Goal: Task Accomplishment & Management: Use online tool/utility

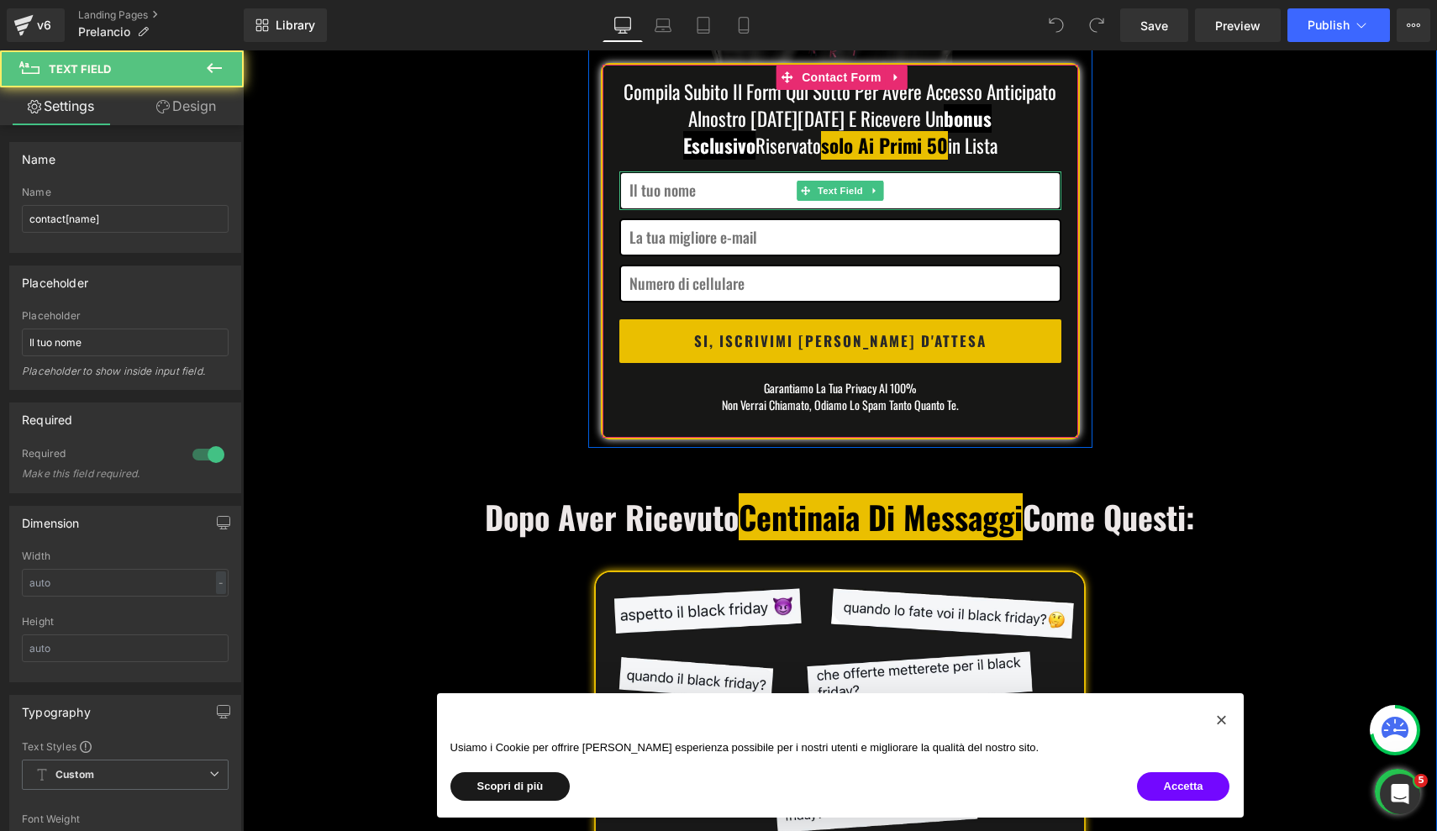
scroll to position [509, 0]
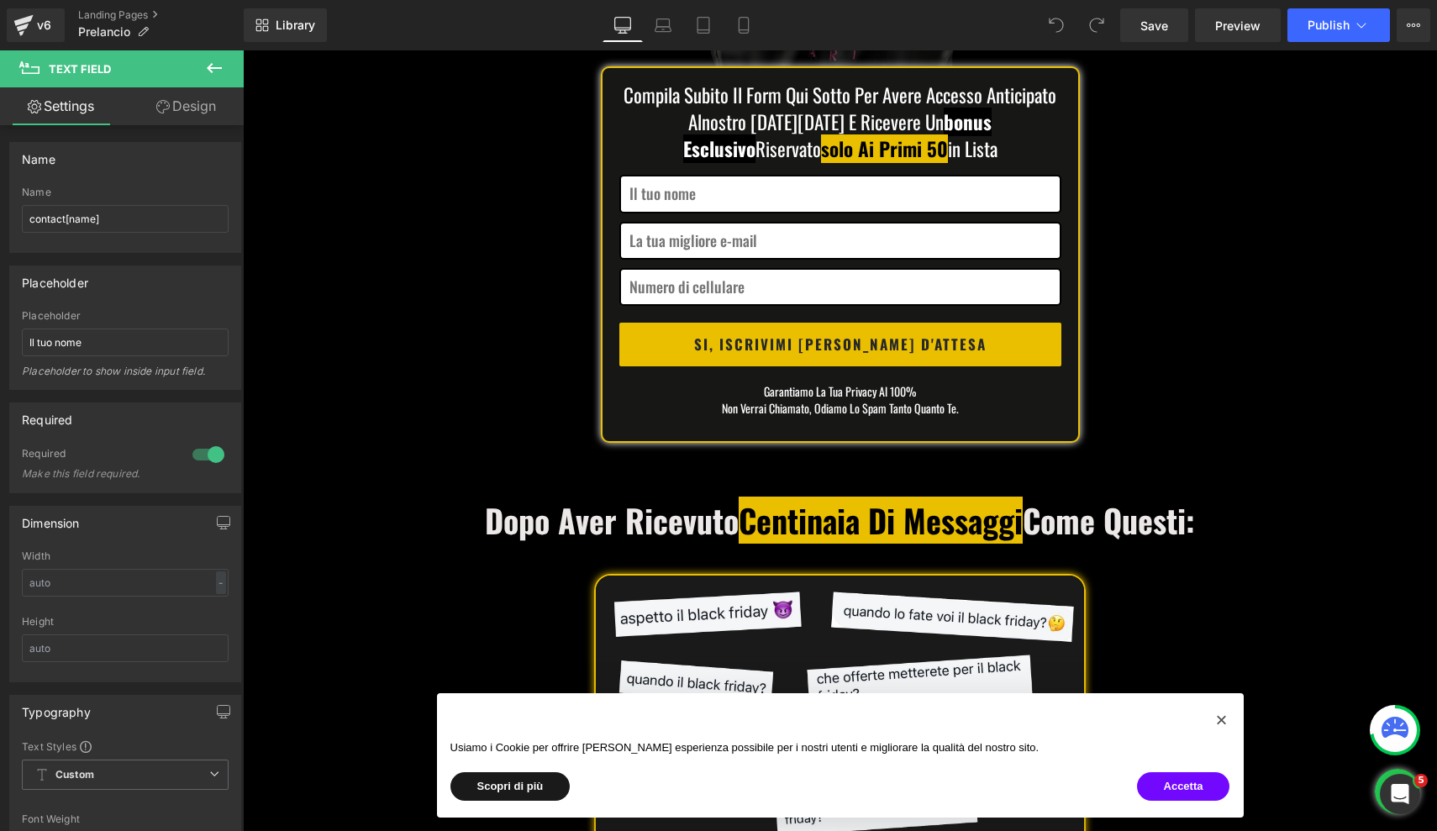
click at [222, 81] on button at bounding box center [214, 68] width 59 height 37
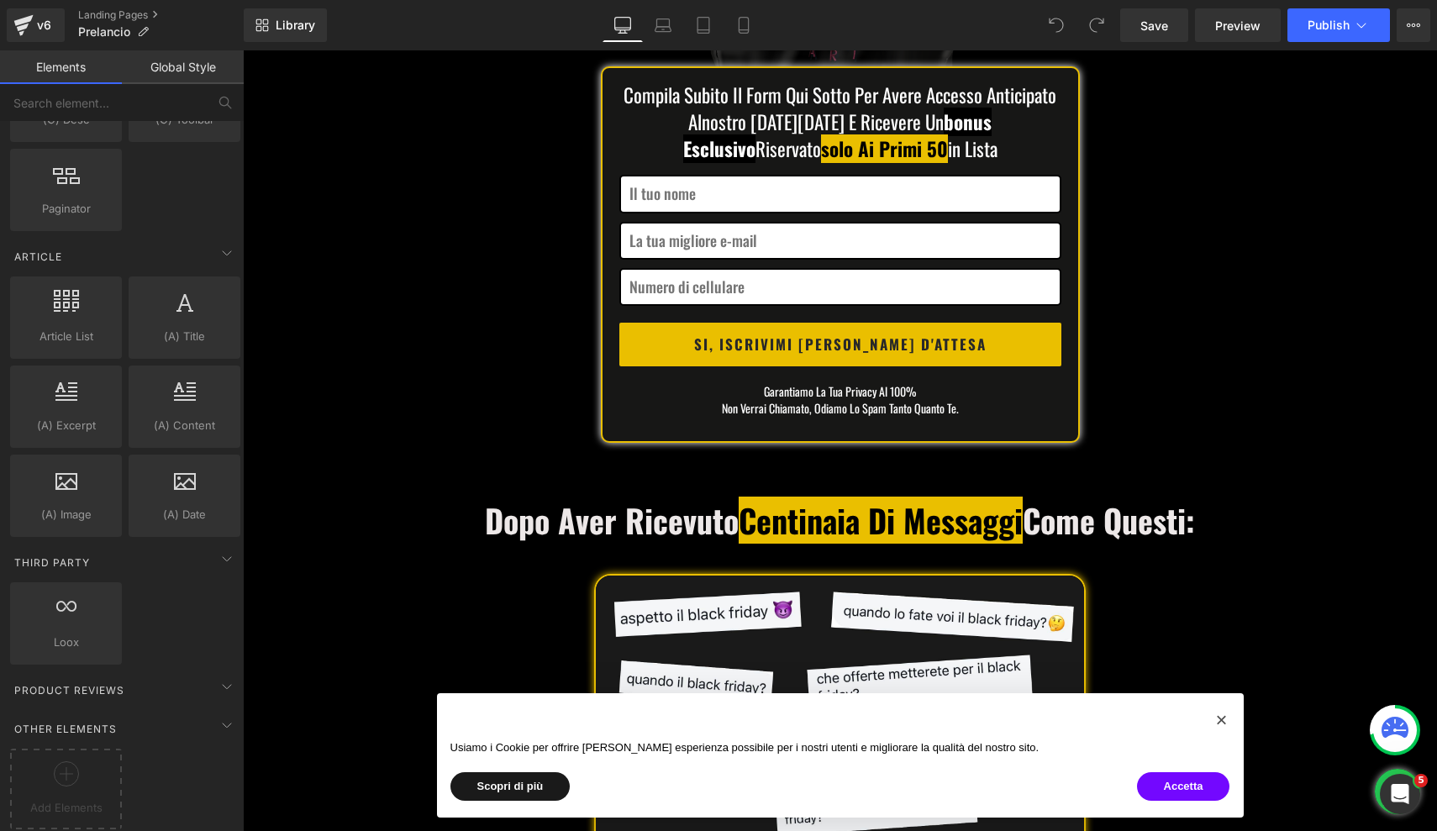
scroll to position [3087, 0]
click at [62, 749] on div "Add Elements" at bounding box center [66, 789] width 112 height 81
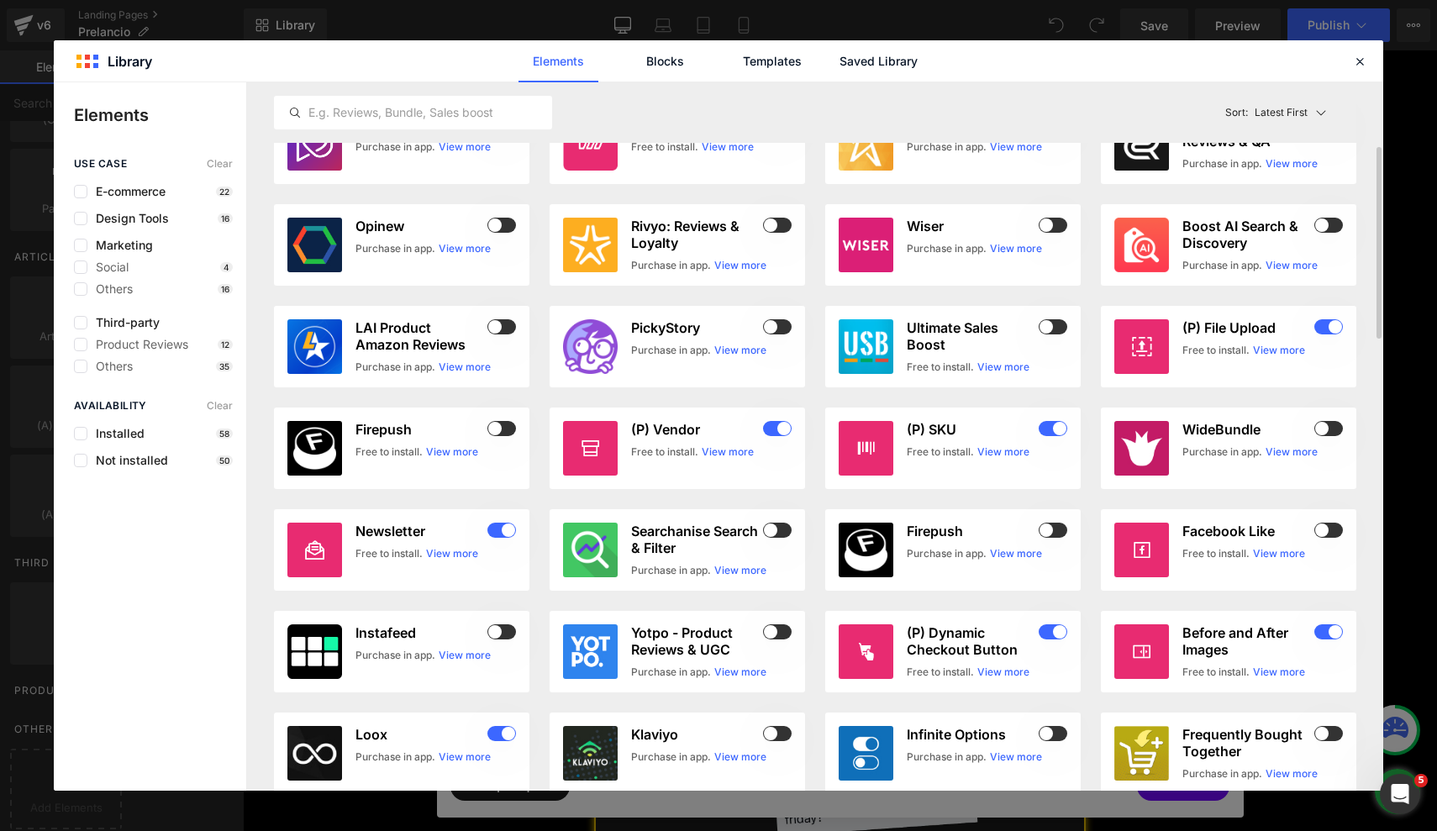
scroll to position [0, 0]
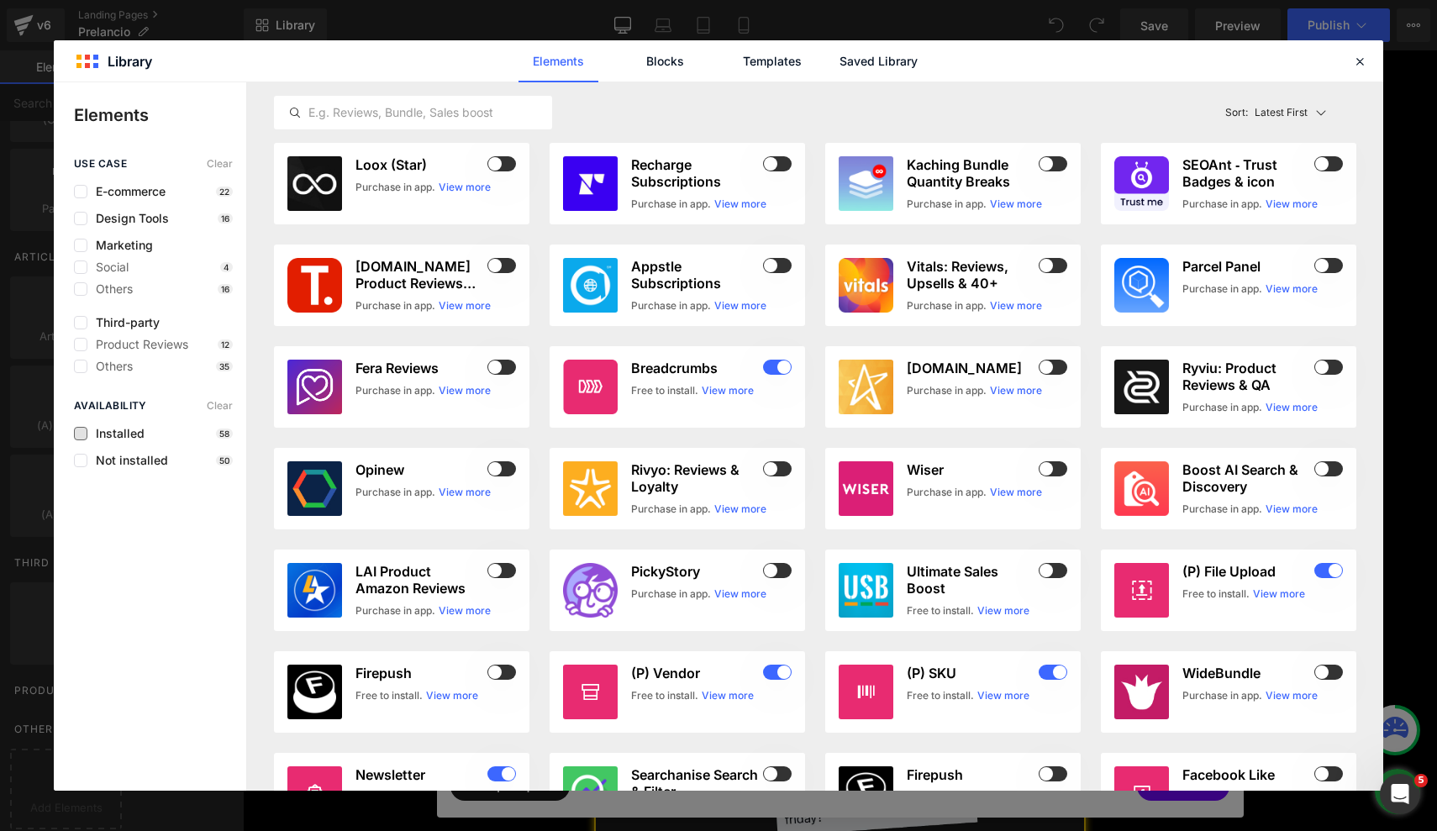
click at [111, 434] on span "Installed" at bounding box center [115, 433] width 57 height 13
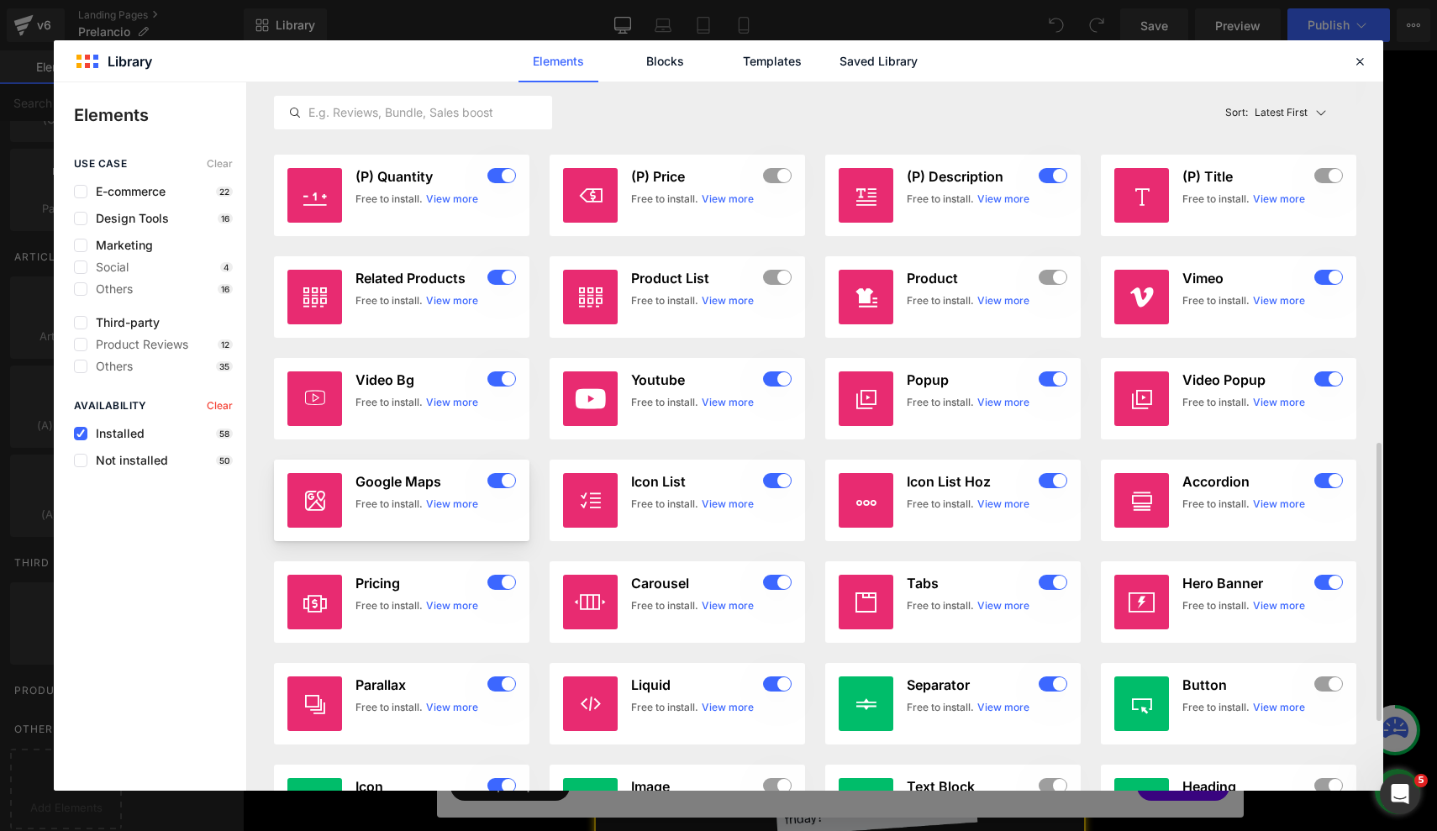
scroll to position [1092, 0]
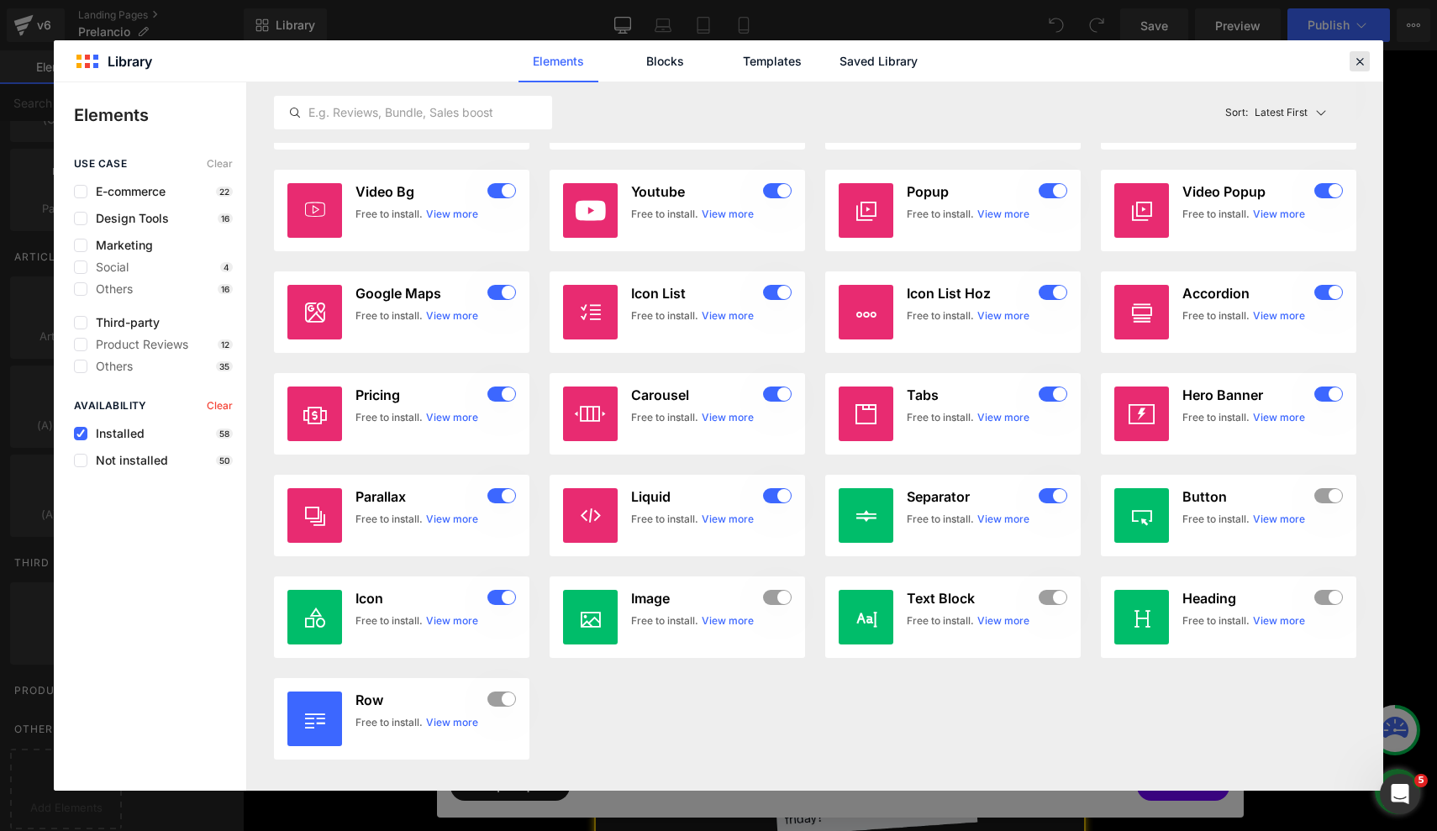
click at [1359, 61] on icon at bounding box center [1359, 61] width 15 height 15
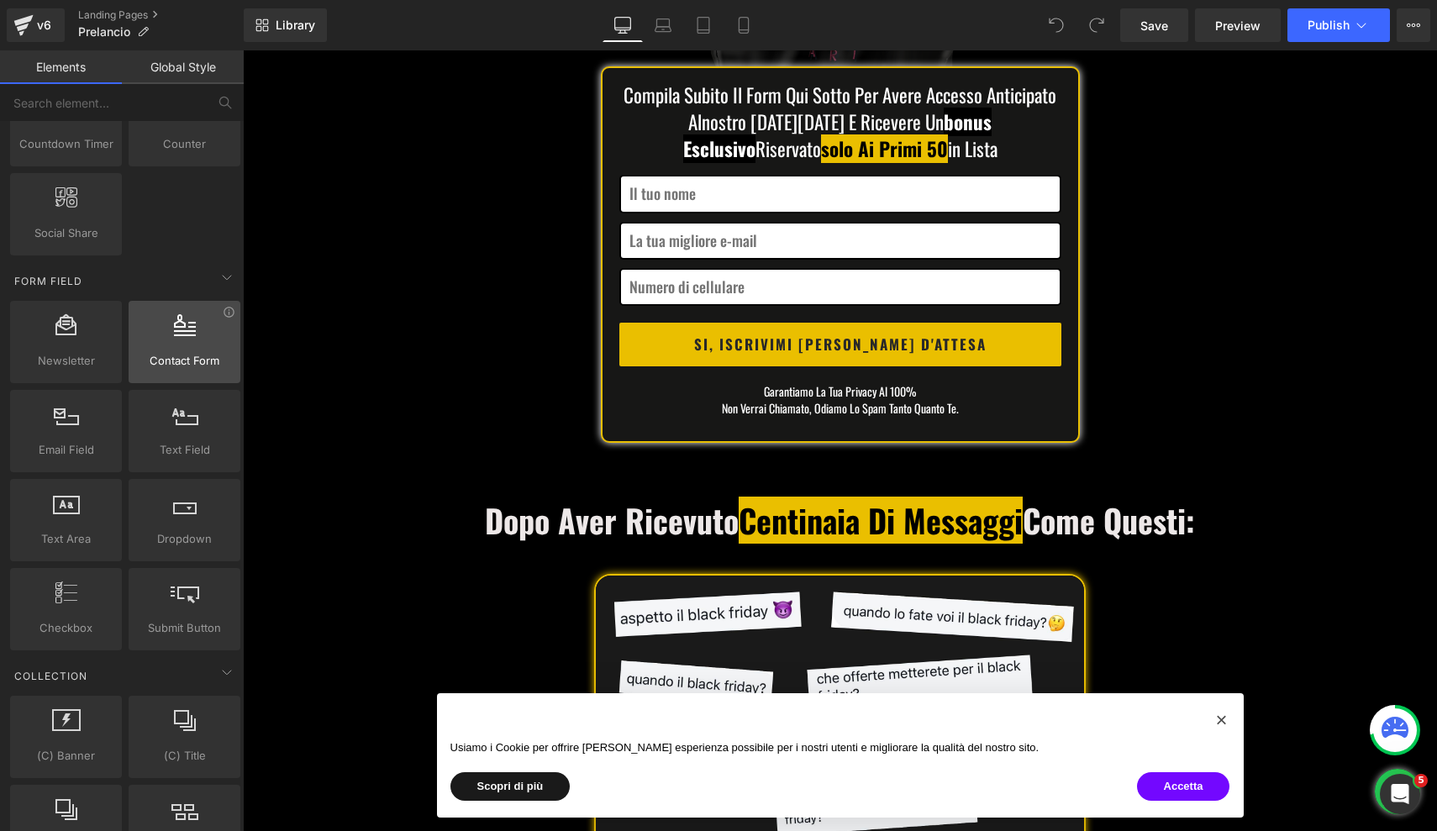
scroll to position [2348, 0]
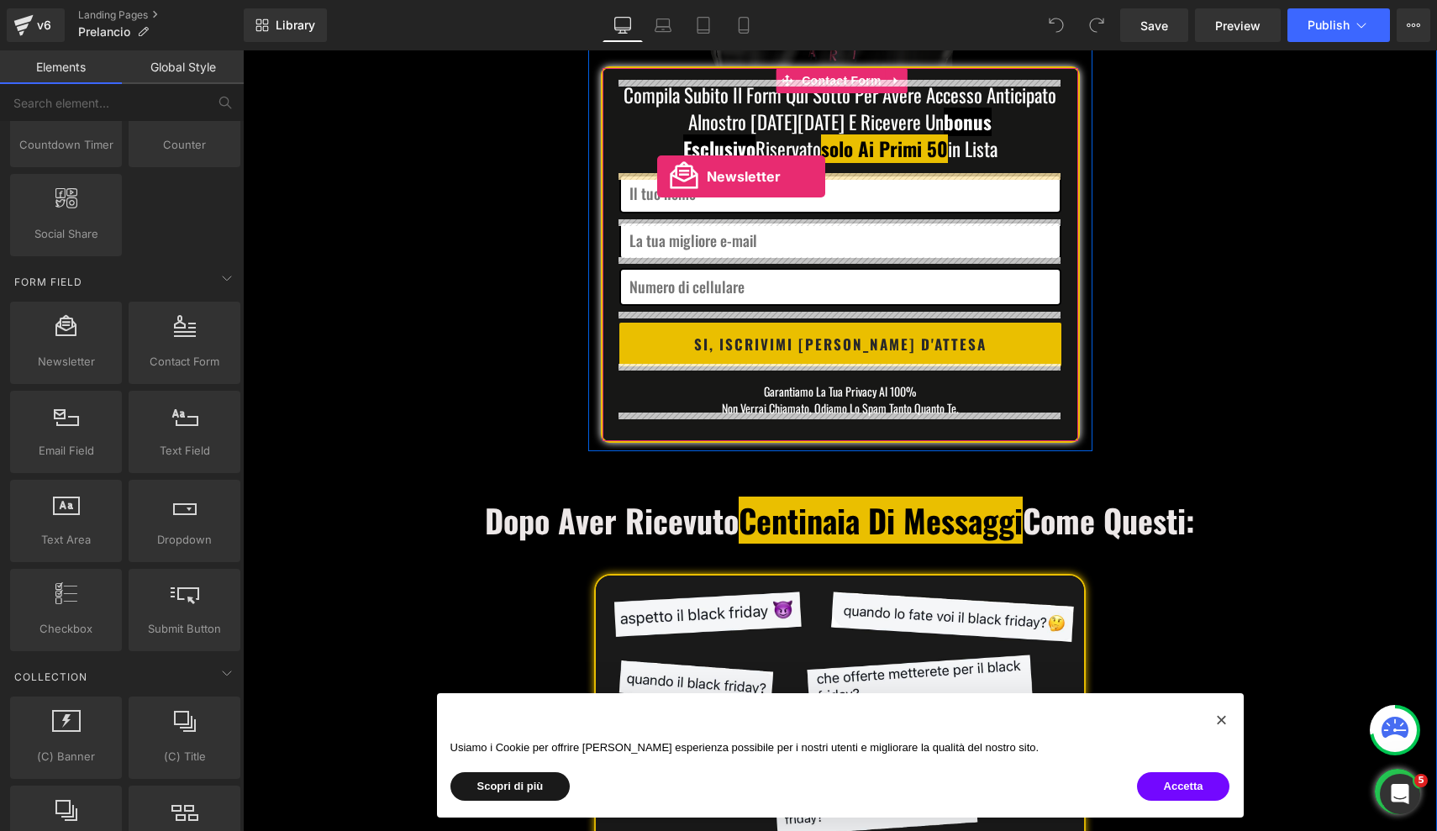
drag, startPoint x: 324, startPoint y: 431, endPoint x: 657, endPoint y: 177, distance: 419.8
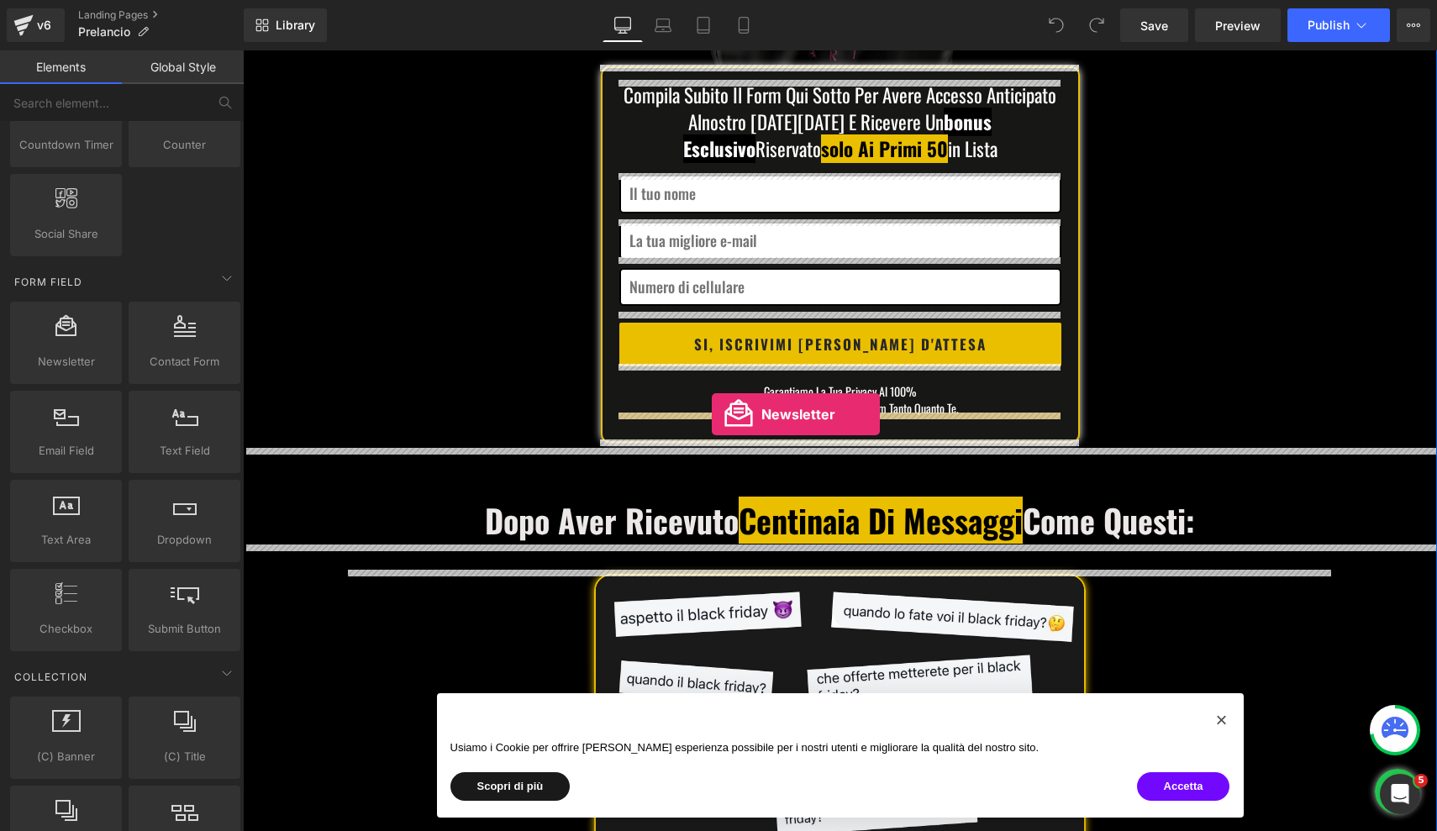
drag, startPoint x: 328, startPoint y: 388, endPoint x: 712, endPoint y: 414, distance: 385.0
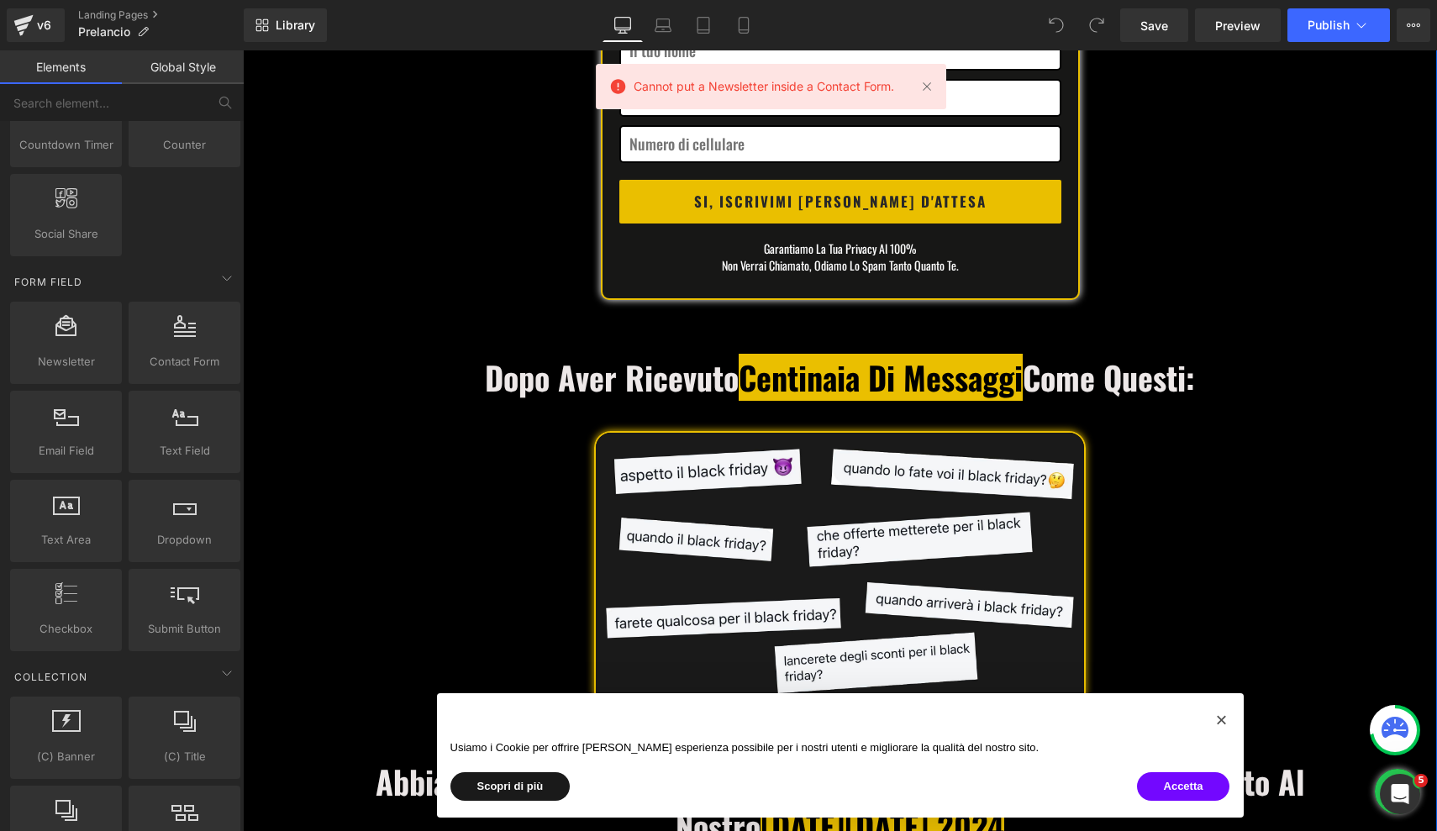
scroll to position [651, 0]
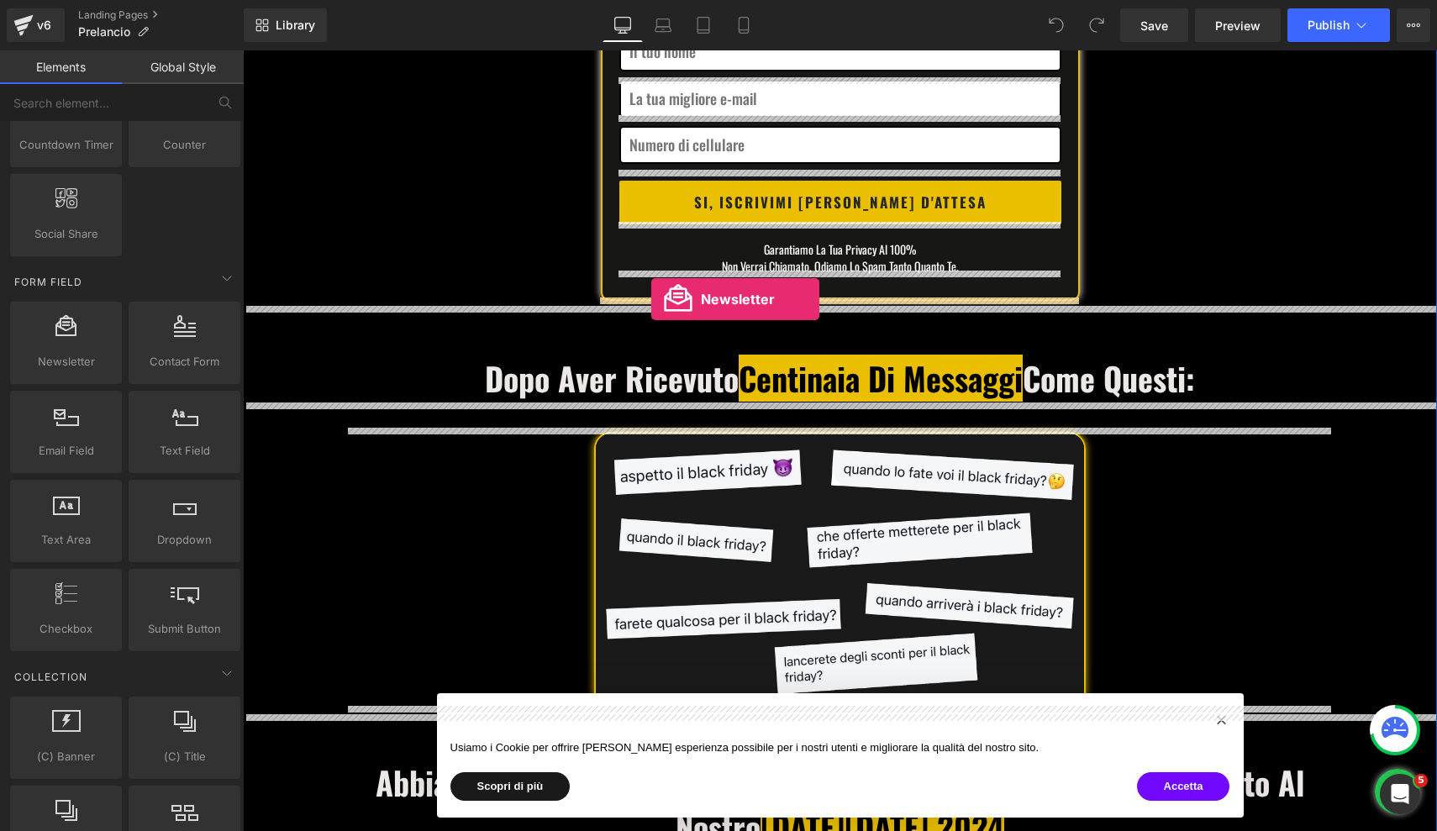
drag, startPoint x: 281, startPoint y: 389, endPoint x: 651, endPoint y: 299, distance: 381.4
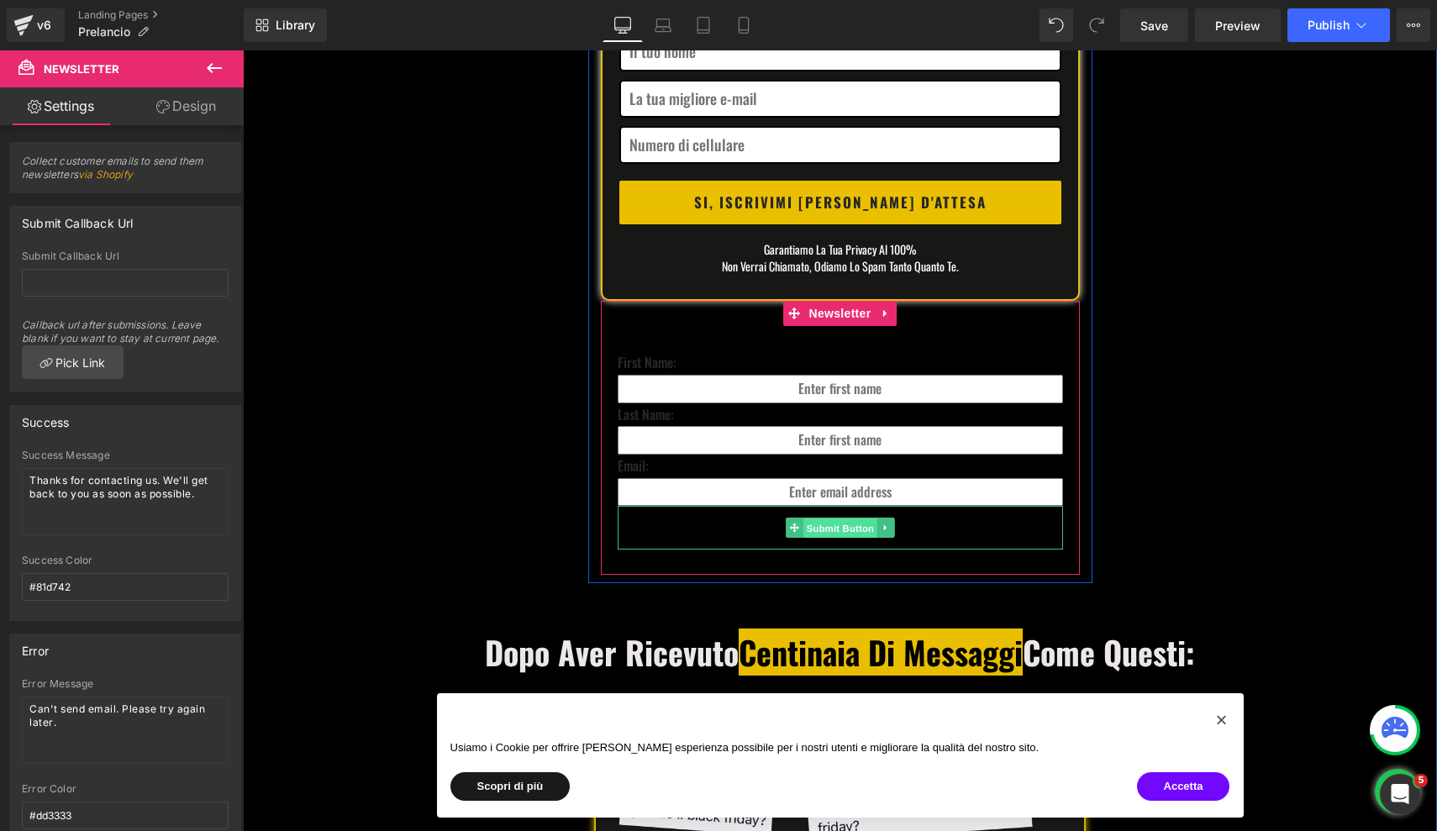
click at [838, 519] on span "Submit Button" at bounding box center [840, 529] width 74 height 20
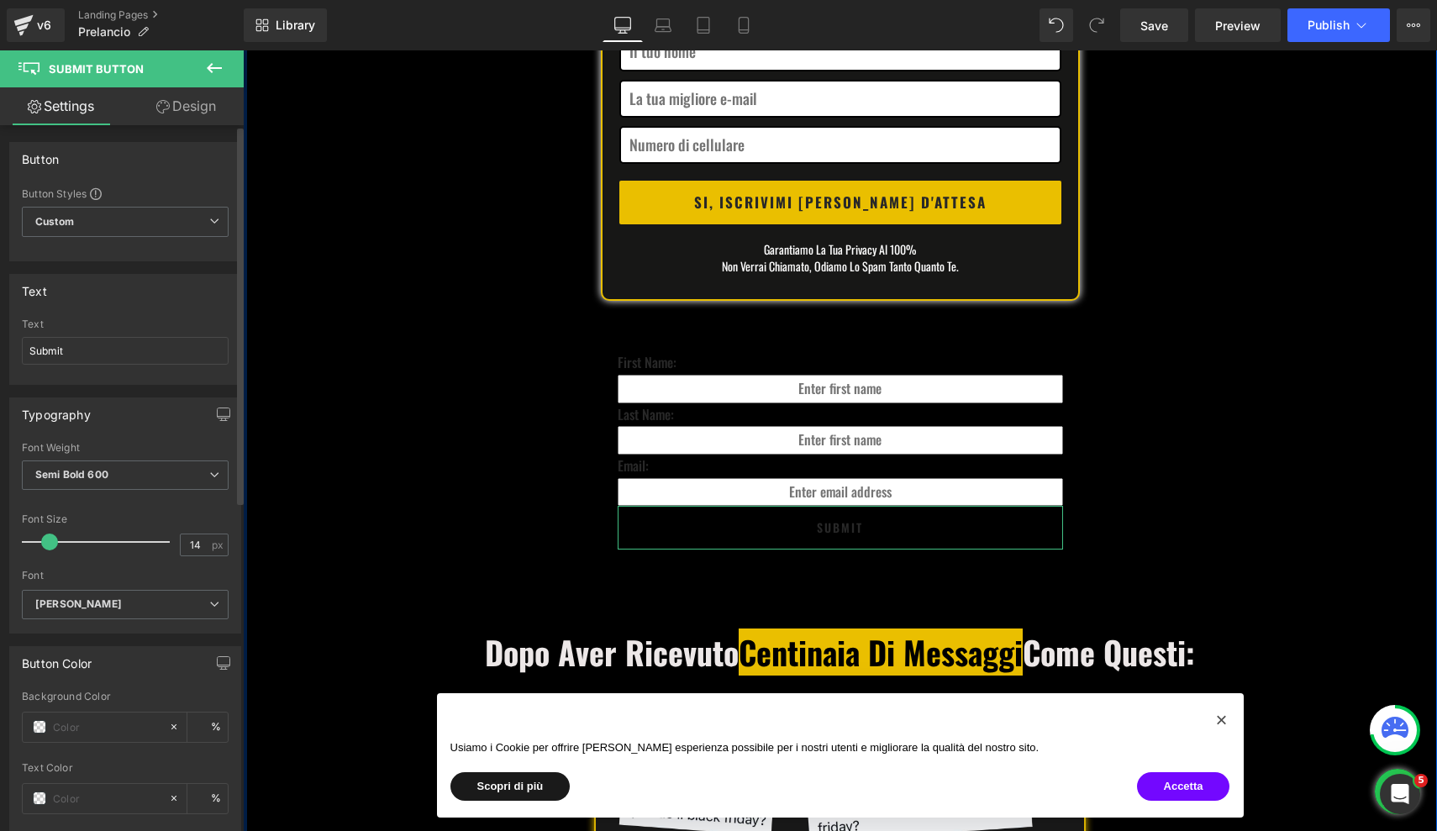
scroll to position [0, 0]
click at [159, 222] on span "Custom Setup Global Style" at bounding box center [125, 222] width 207 height 30
click at [159, 222] on span "Custom Setup Global Style" at bounding box center [122, 222] width 200 height 30
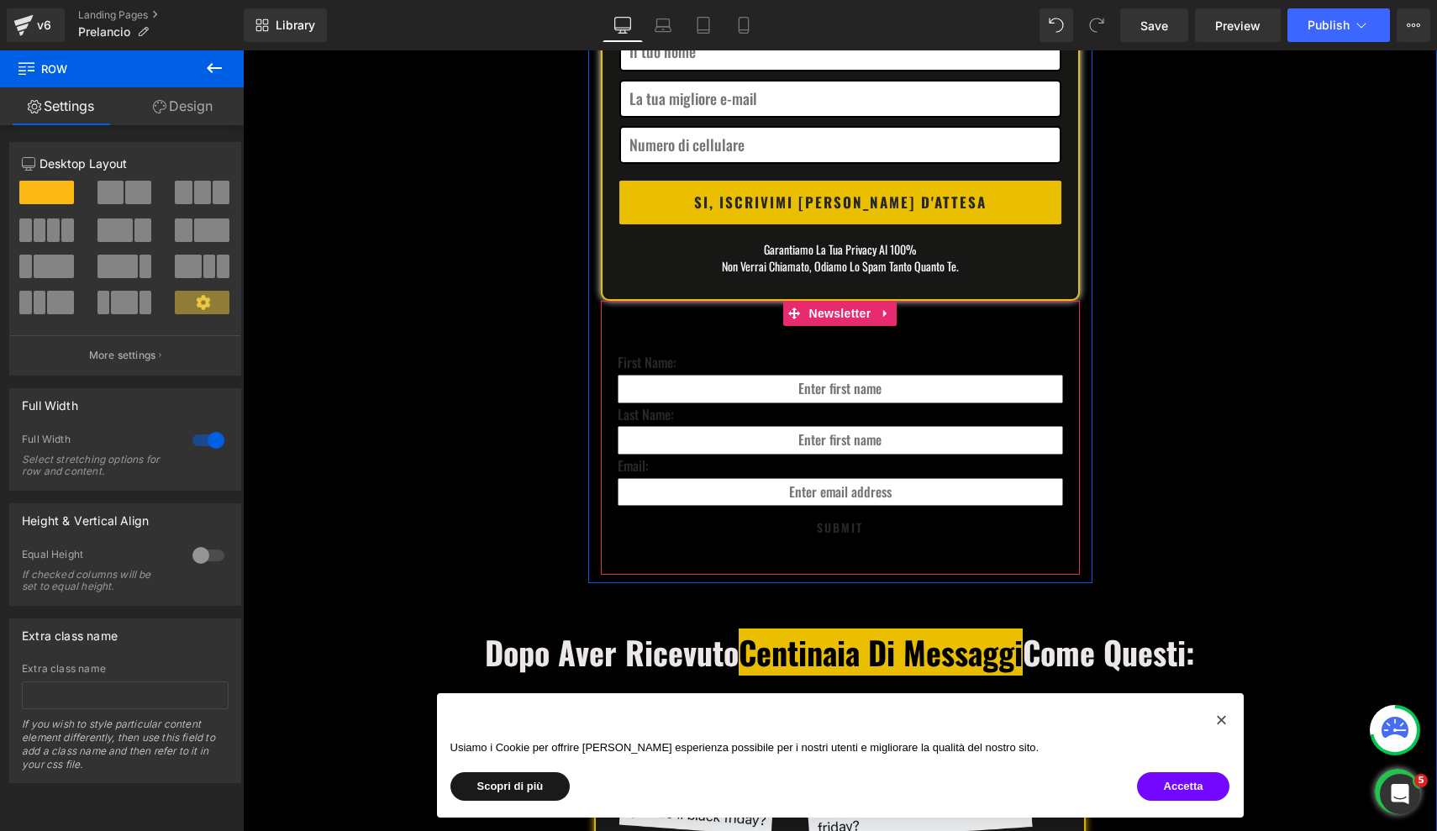
click at [609, 356] on div "First Name: Text Block Text Field Last Name: Text Block Text Field Email: Text …" at bounding box center [840, 438] width 479 height 274
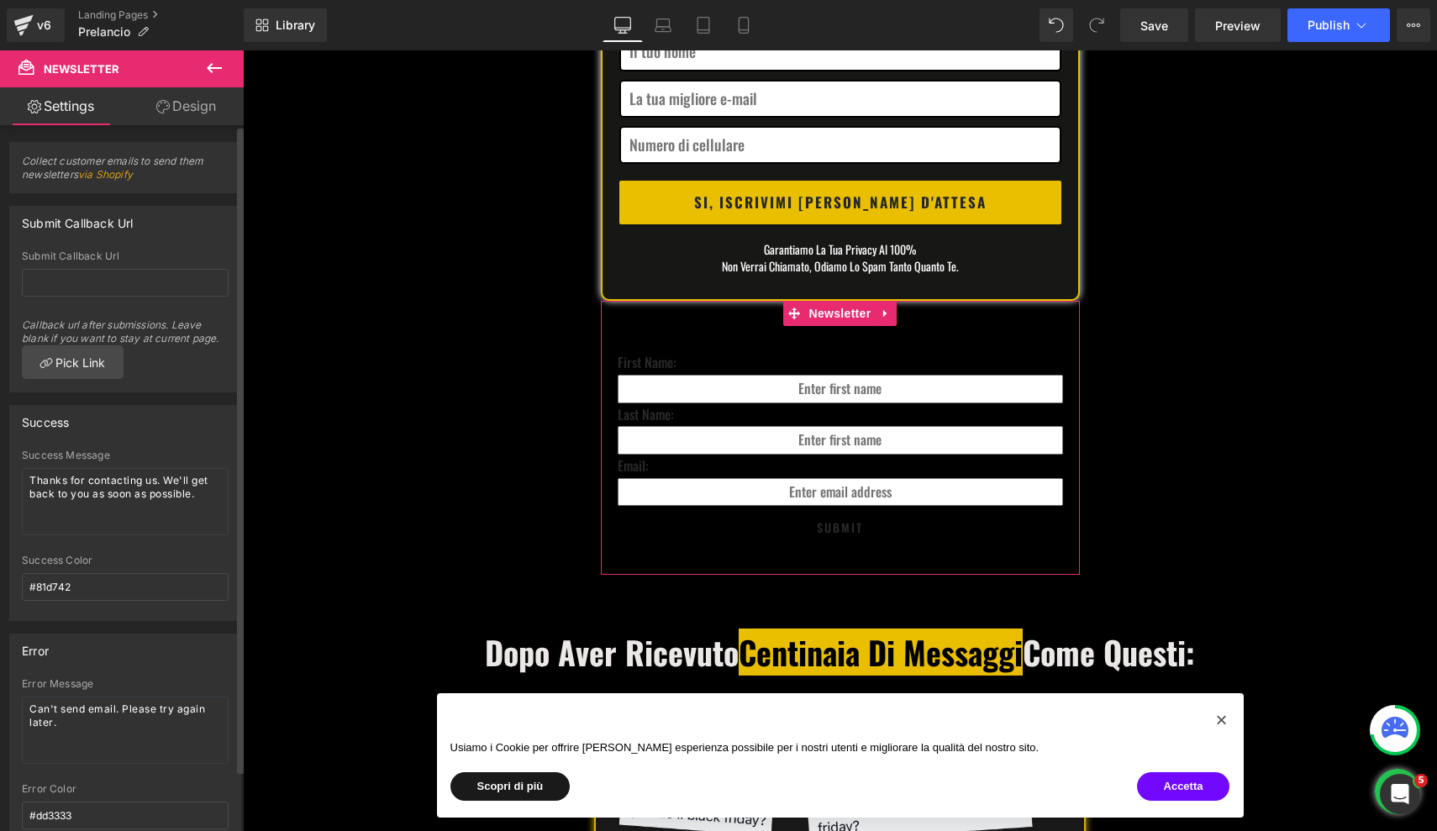
click at [109, 172] on link "via Shopify" at bounding box center [105, 174] width 55 height 13
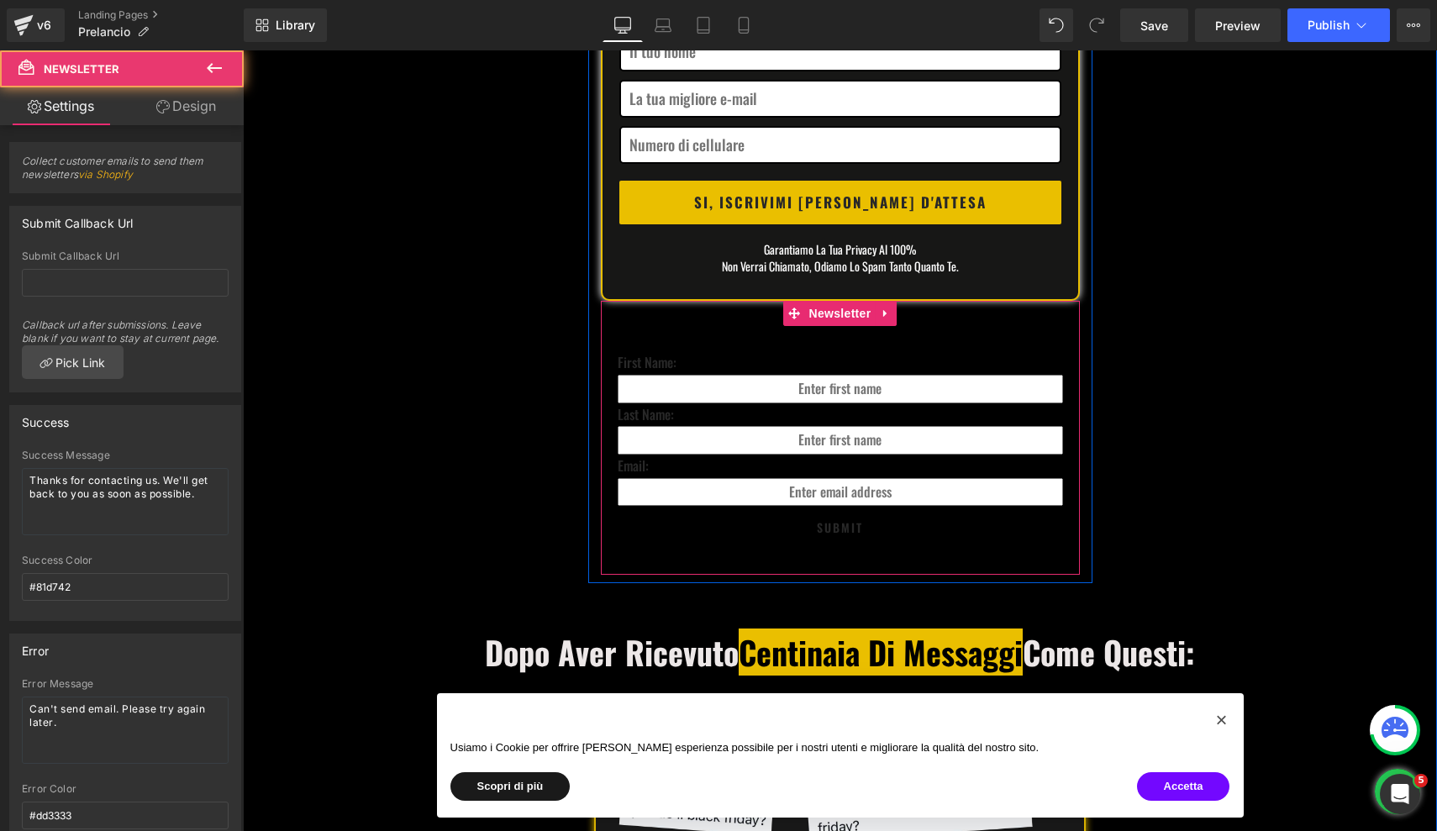
click at [604, 366] on div "First Name: Text Block Text Field Last Name: Text Block Text Field Email: Text …" at bounding box center [840, 438] width 479 height 274
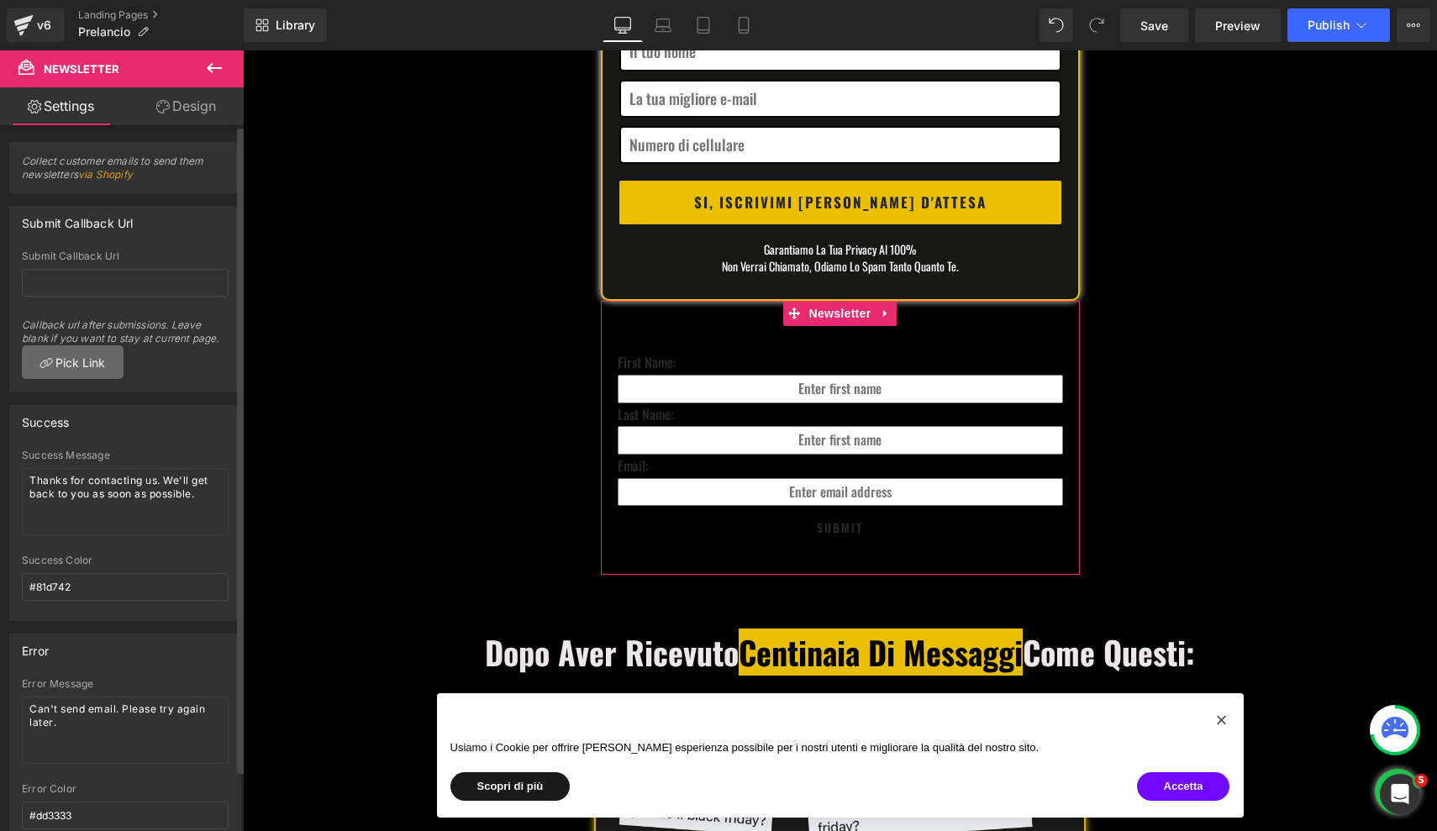
click at [89, 361] on link "Pick Link" at bounding box center [73, 362] width 102 height 34
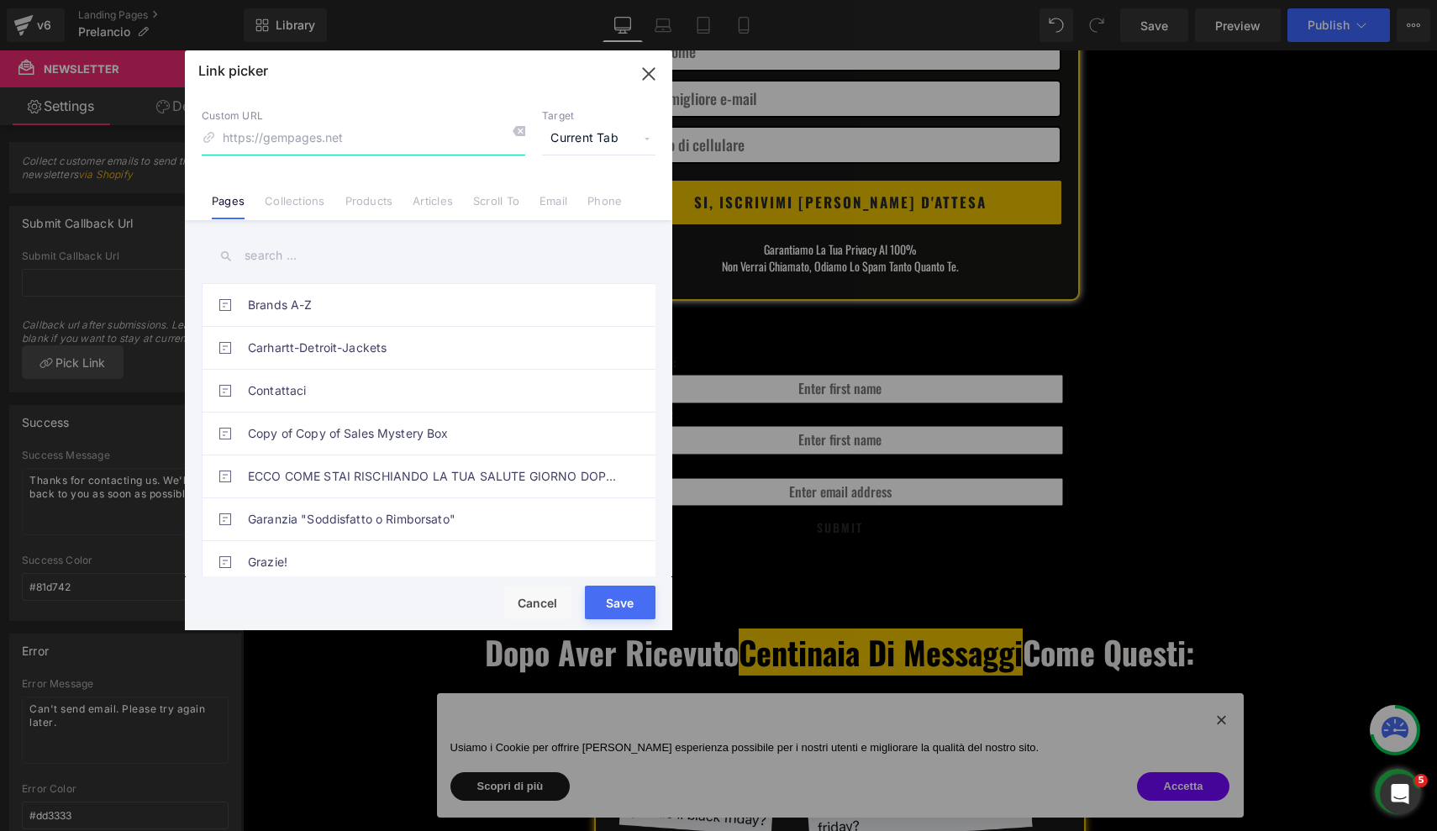
click at [642, 76] on icon "button" at bounding box center [648, 74] width 27 height 27
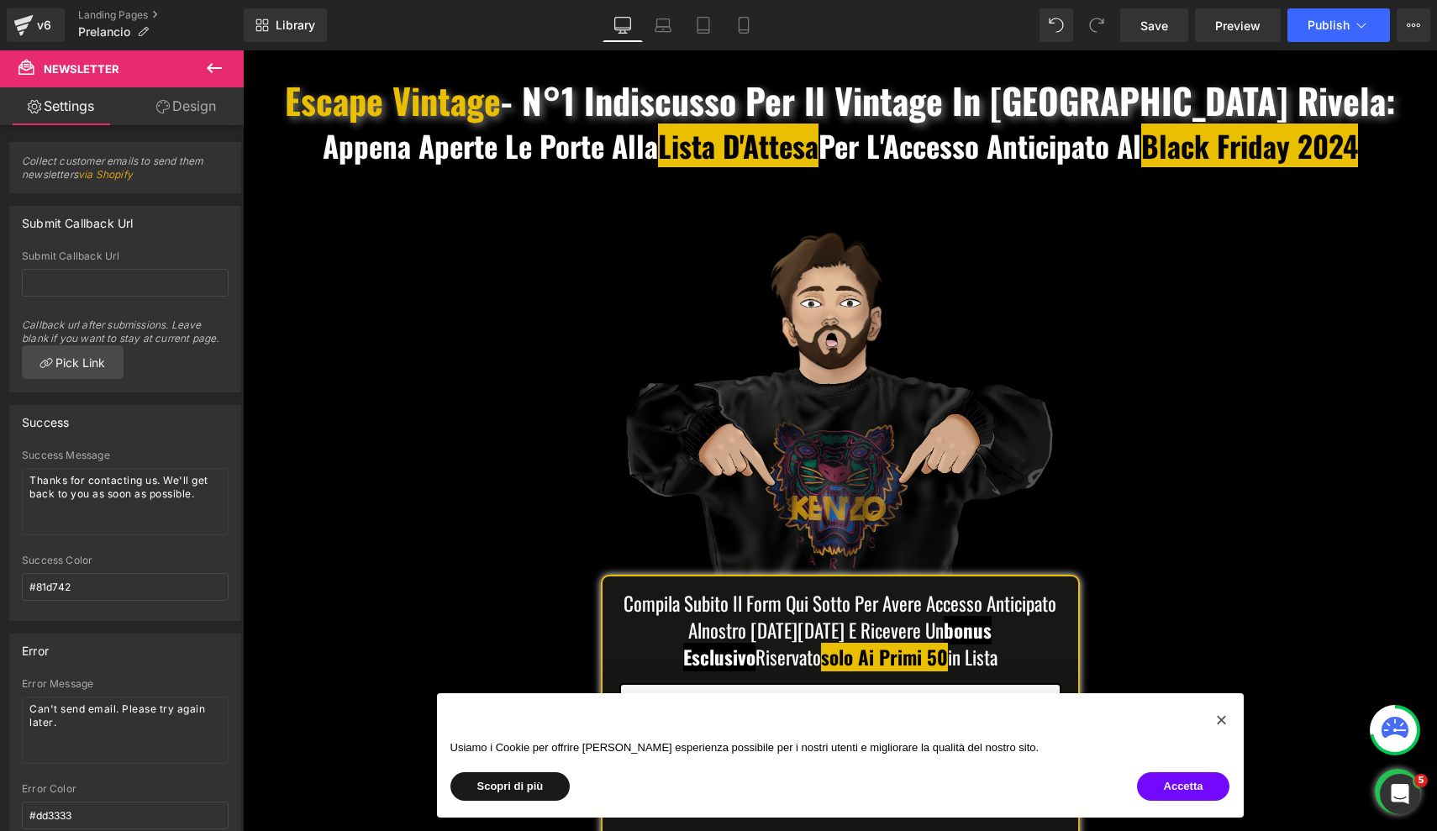
click at [198, 104] on link "Design" at bounding box center [186, 106] width 122 height 38
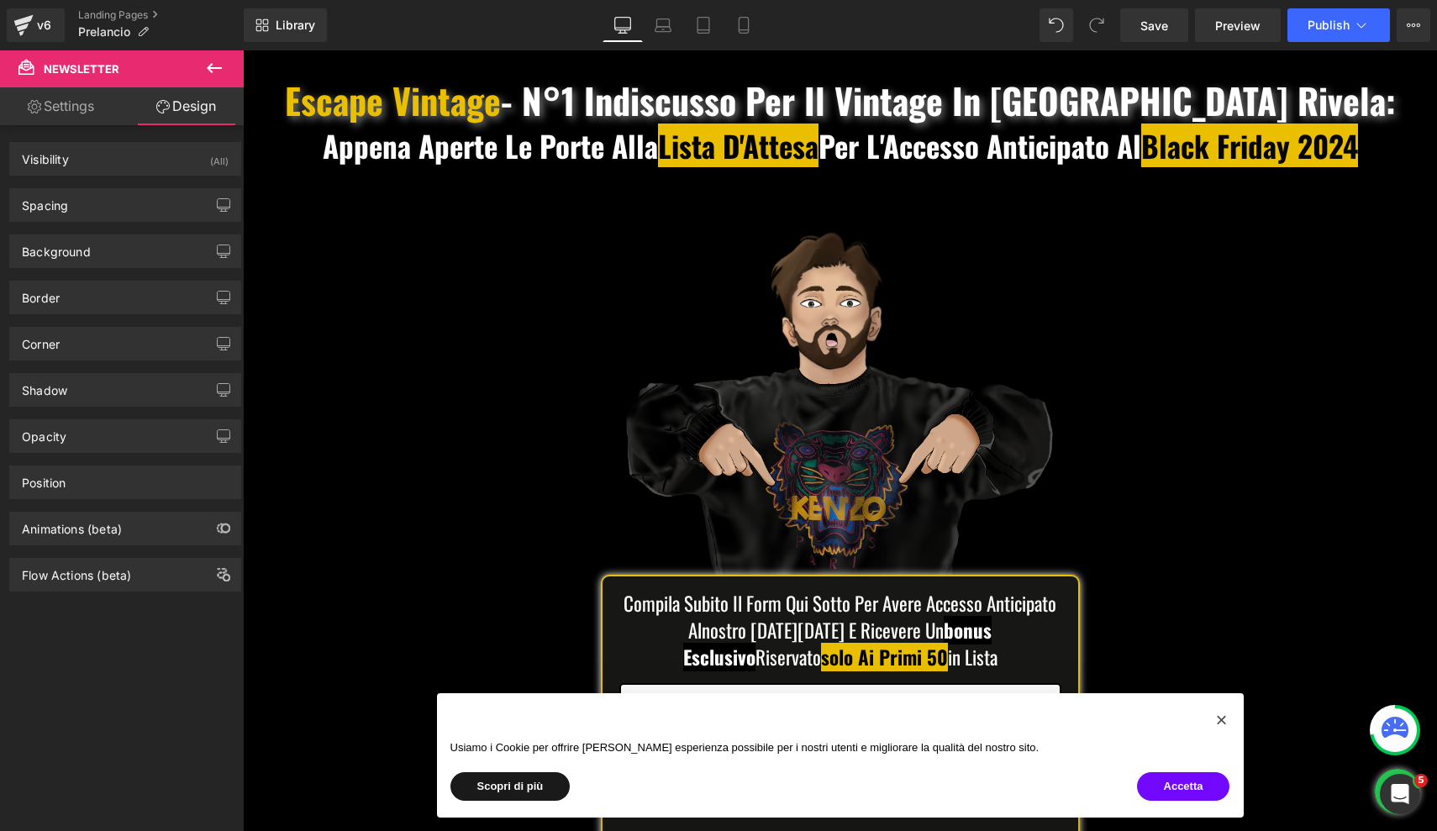
click at [52, 115] on link "Settings" at bounding box center [61, 106] width 122 height 38
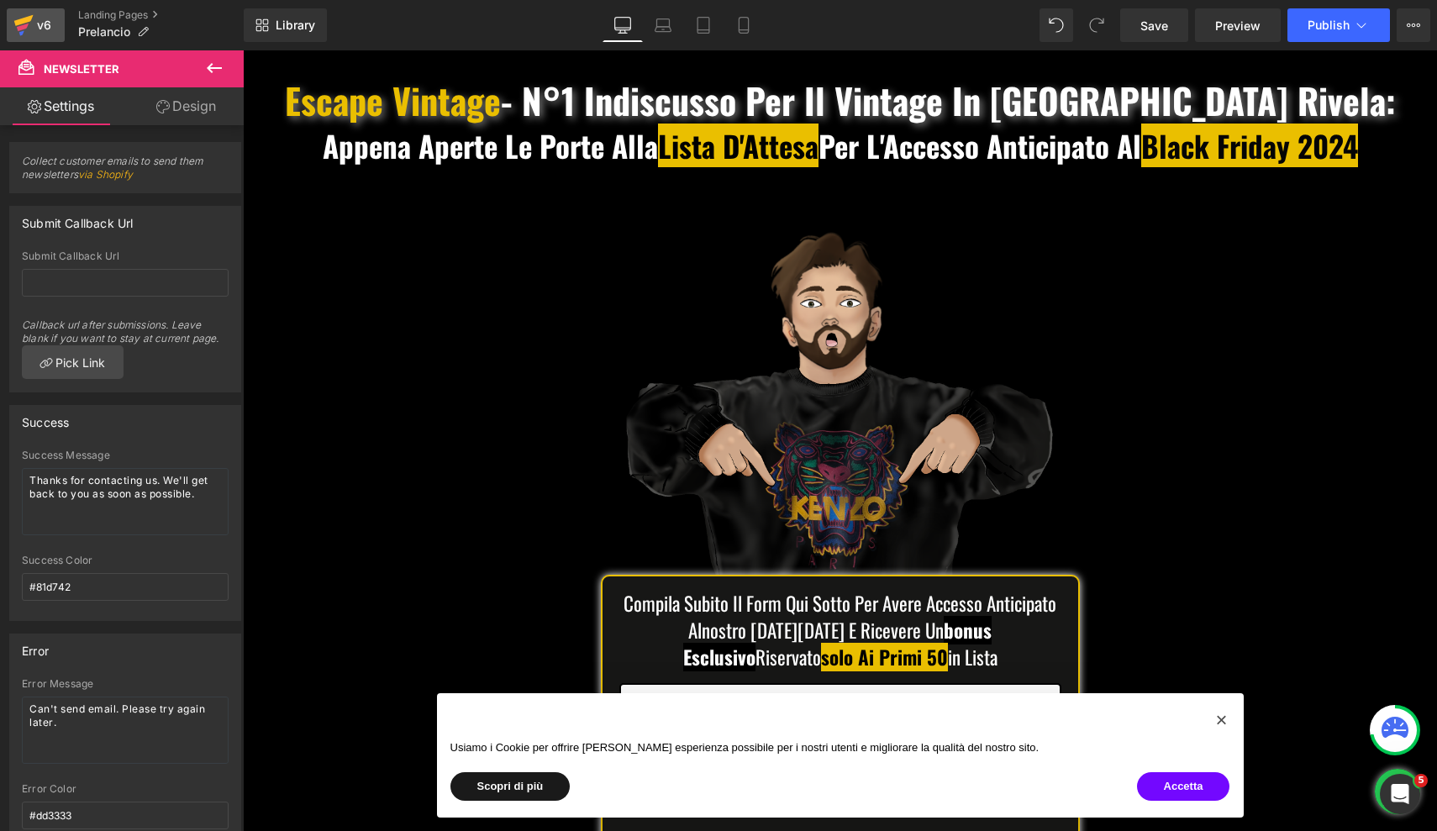
click at [41, 26] on div "v6" at bounding box center [44, 25] width 21 height 22
